Goal: Information Seeking & Learning: Learn about a topic

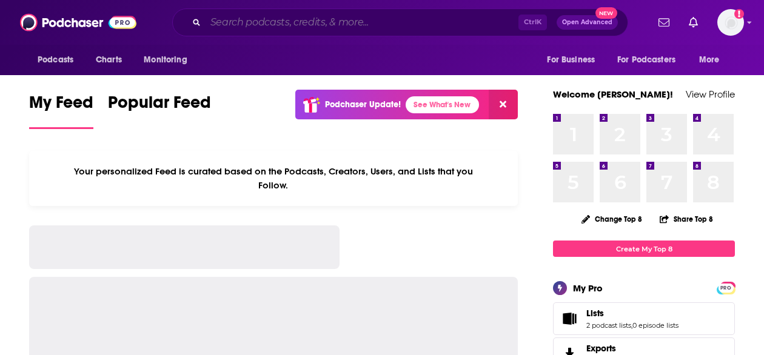
drag, startPoint x: 0, startPoint y: 0, endPoint x: 289, endPoint y: 26, distance: 290.5
click at [289, 26] on input "Search podcasts, credits, & more..." at bounding box center [362, 22] width 313 height 19
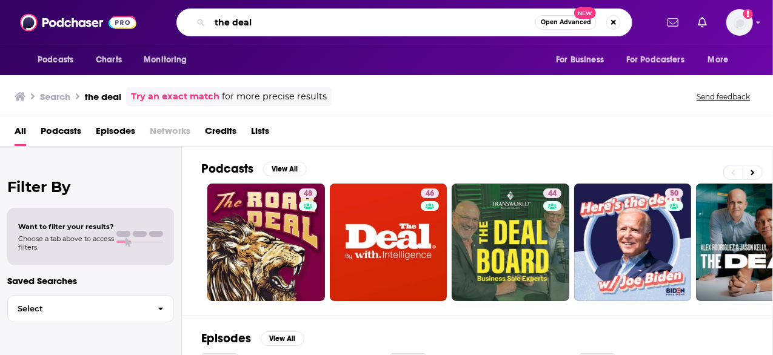
click at [350, 27] on input "the deal" at bounding box center [373, 22] width 326 height 19
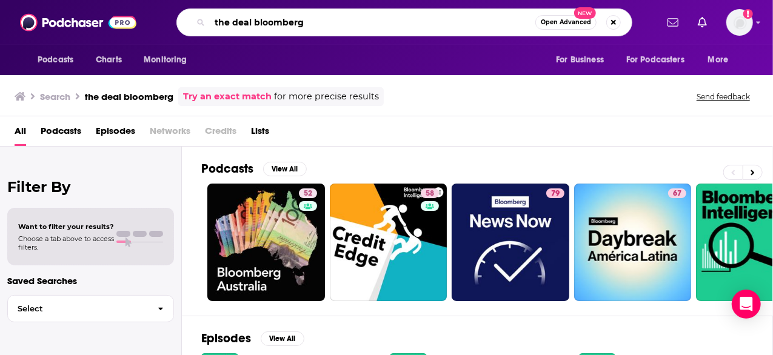
click at [287, 24] on input "the deal bloomberg" at bounding box center [373, 22] width 326 height 19
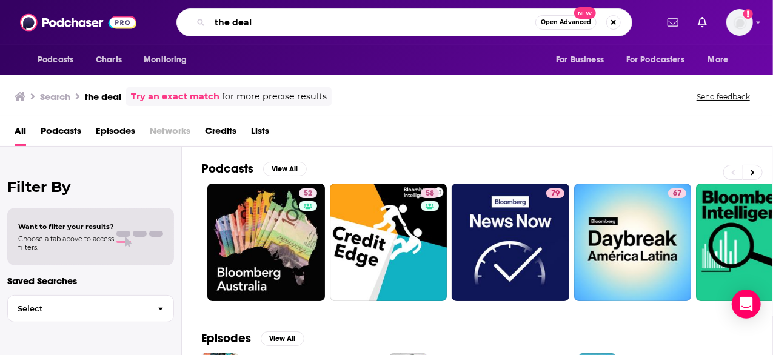
click at [277, 25] on input "the deal" at bounding box center [373, 22] width 326 height 19
type input "the deal [PERSON_NAME]"
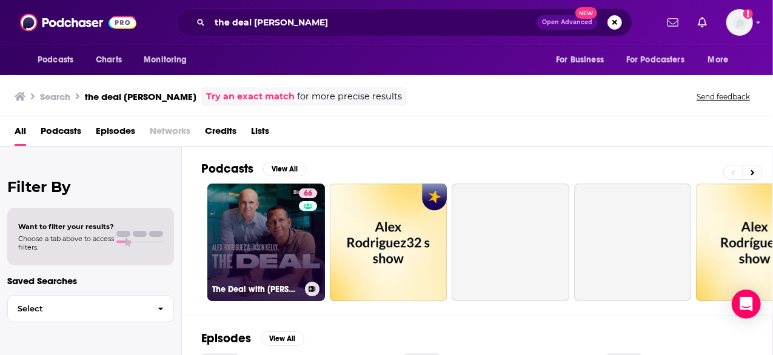
click at [257, 242] on link "66 The Deal with [PERSON_NAME] and [PERSON_NAME]" at bounding box center [266, 243] width 118 height 118
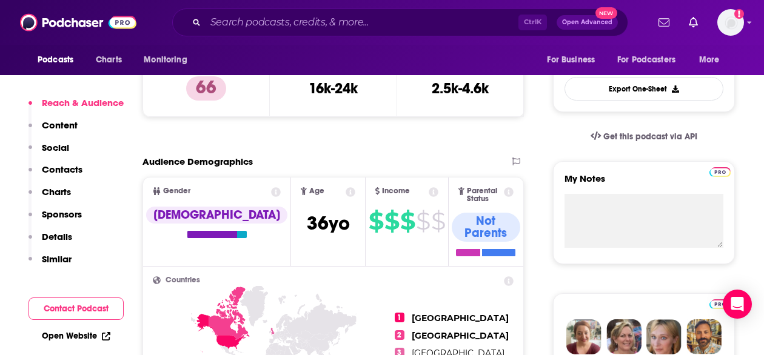
scroll to position [47, 0]
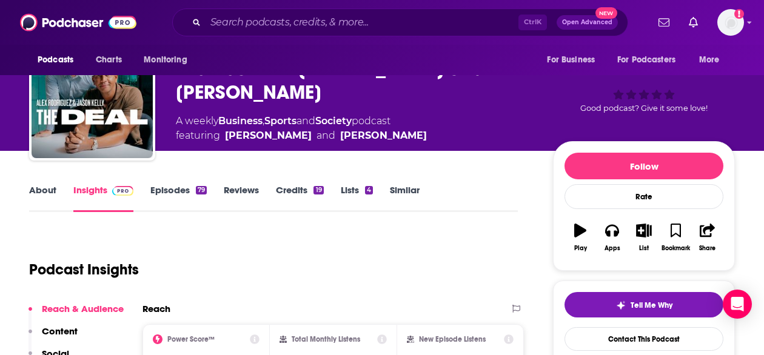
click at [43, 190] on link "About" at bounding box center [42, 198] width 27 height 28
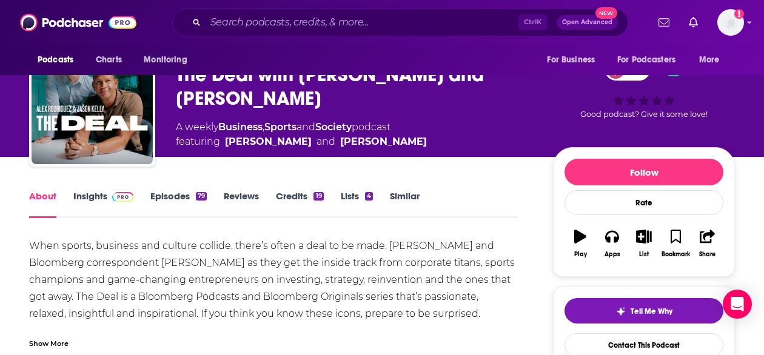
scroll to position [41, 0]
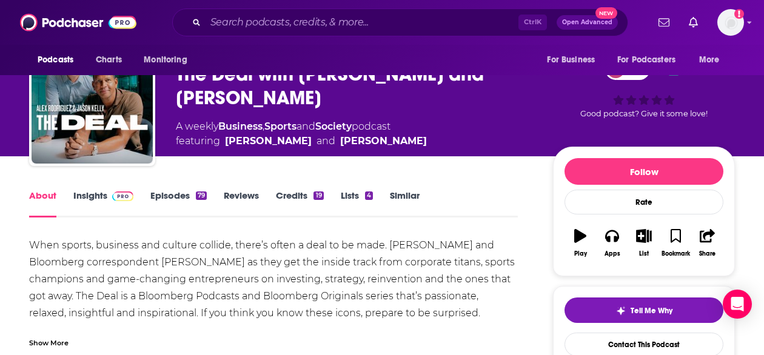
click at [50, 345] on div "Show More" at bounding box center [48, 343] width 39 height 12
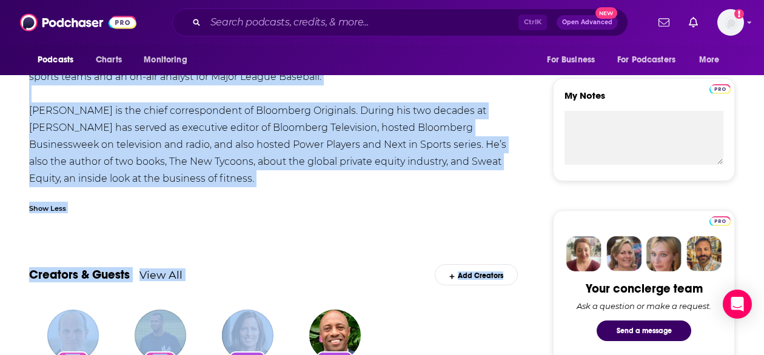
scroll to position [474, 0]
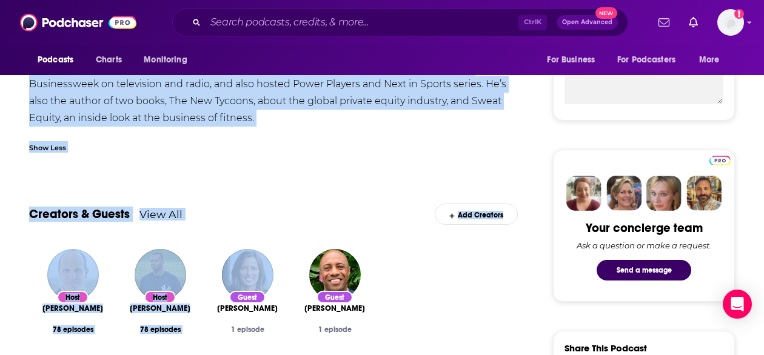
drag, startPoint x: 29, startPoint y: 175, endPoint x: 209, endPoint y: 121, distance: 187.6
copy div "Lore ipsumd, sitametc adi elitsed doeiusm, tempo’i utlab e dolo ma al enim. Adm…"
